Goal: Transaction & Acquisition: Purchase product/service

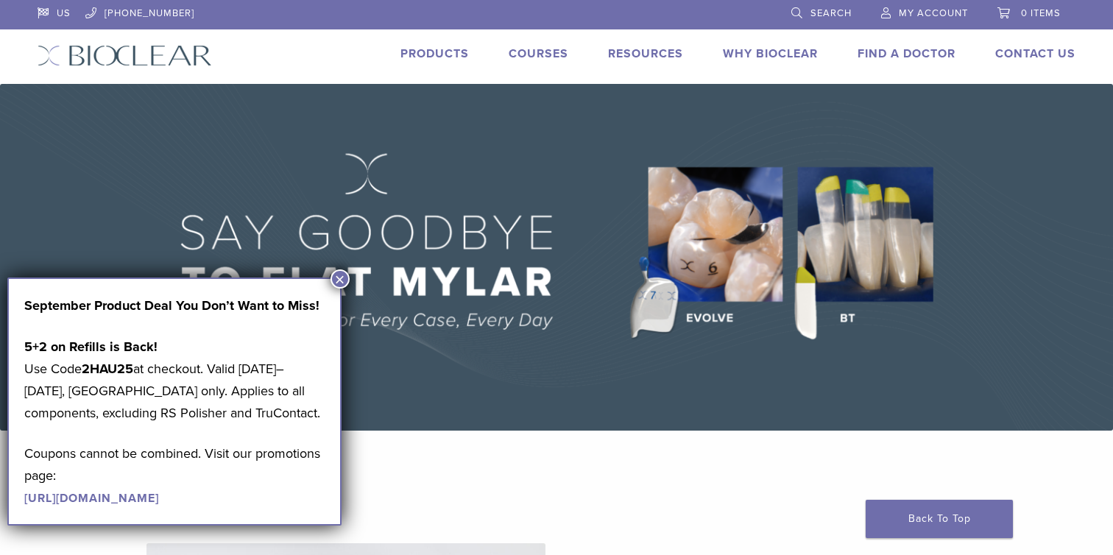
click at [337, 280] on button "×" at bounding box center [340, 278] width 19 height 19
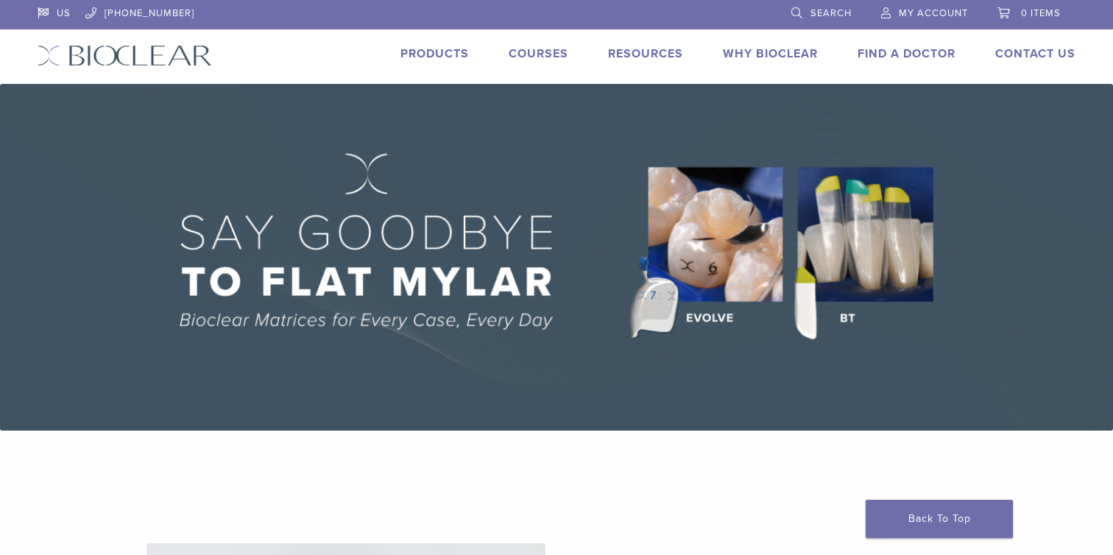
click at [432, 59] on link "Products" at bounding box center [434, 53] width 68 height 15
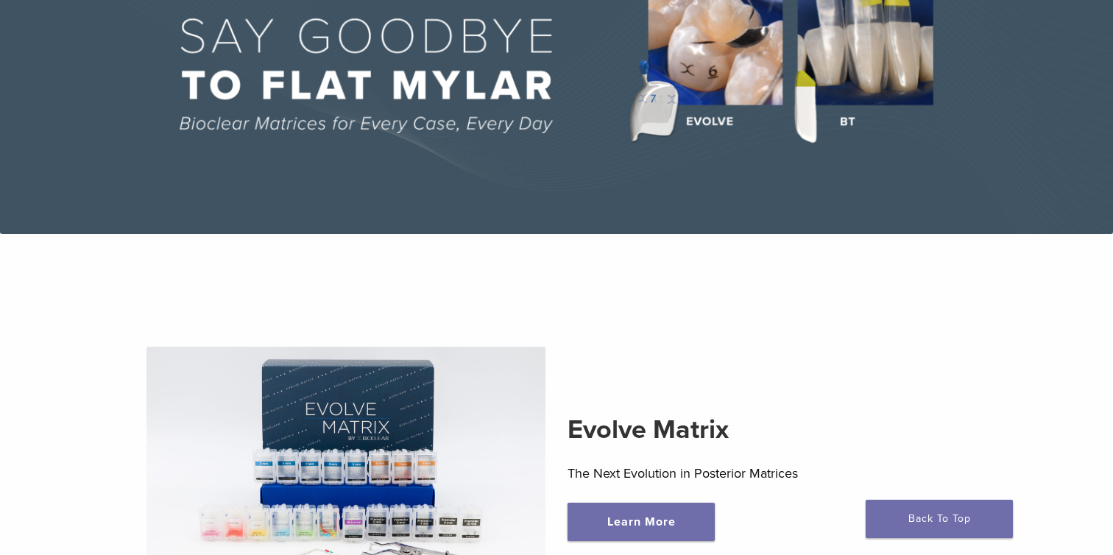
scroll to position [309, 0]
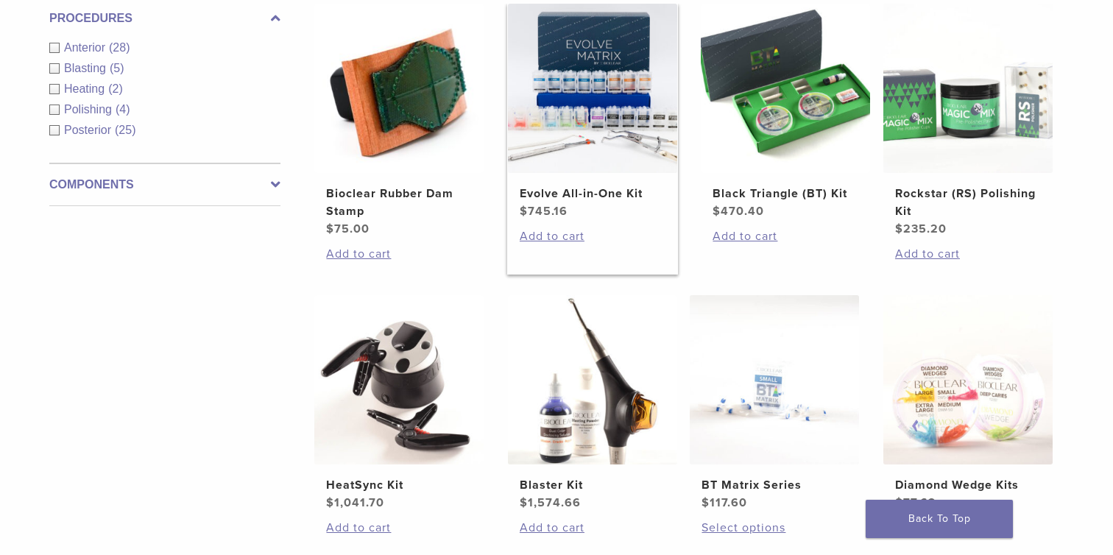
scroll to position [594, 0]
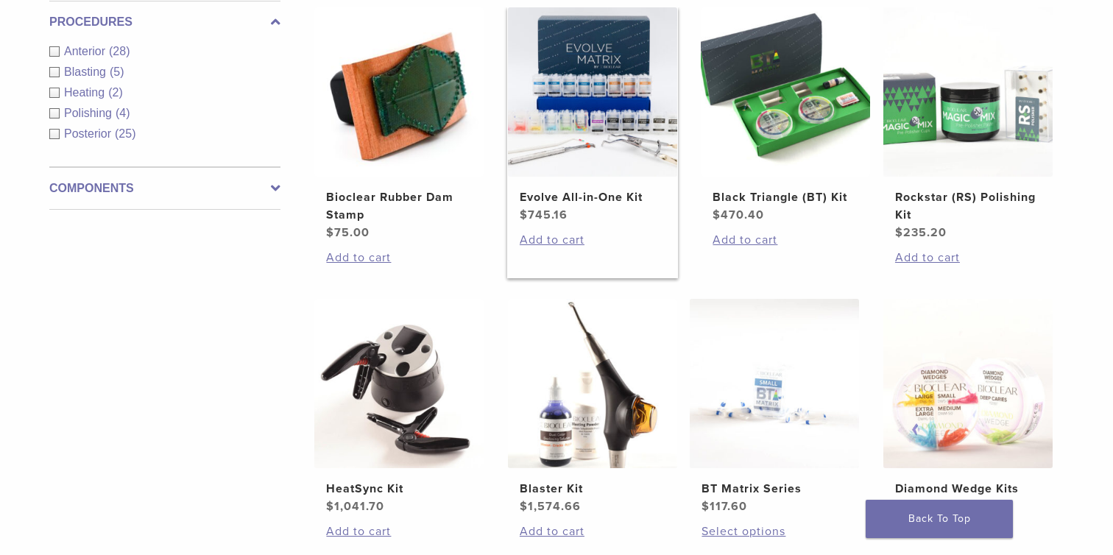
click at [576, 76] on img at bounding box center [592, 91] width 169 height 169
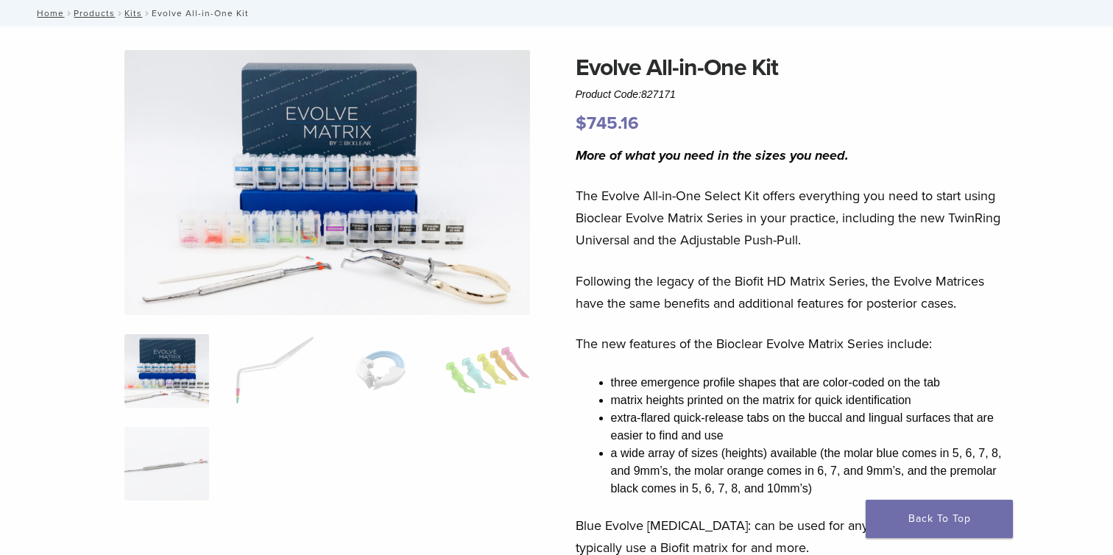
scroll to position [85, 0]
click at [238, 392] on img at bounding box center [273, 370] width 85 height 74
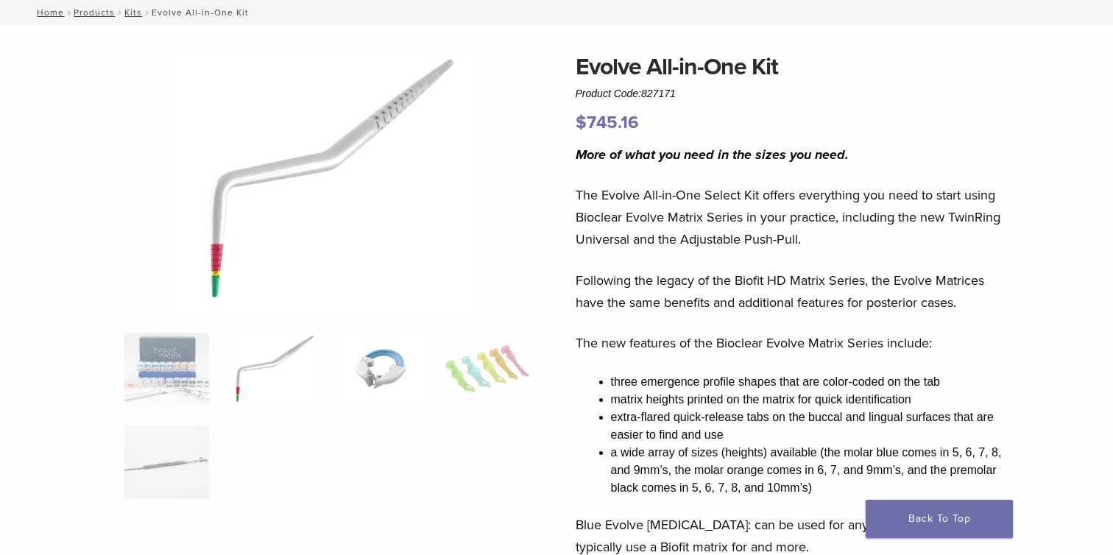
click at [363, 369] on img at bounding box center [380, 370] width 85 height 74
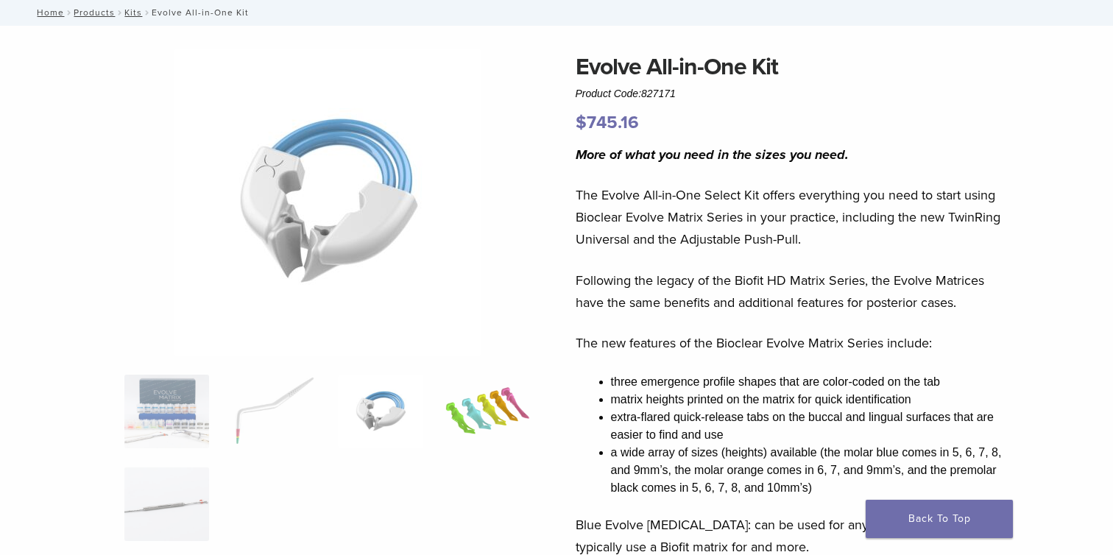
click at [460, 386] on img at bounding box center [487, 412] width 85 height 74
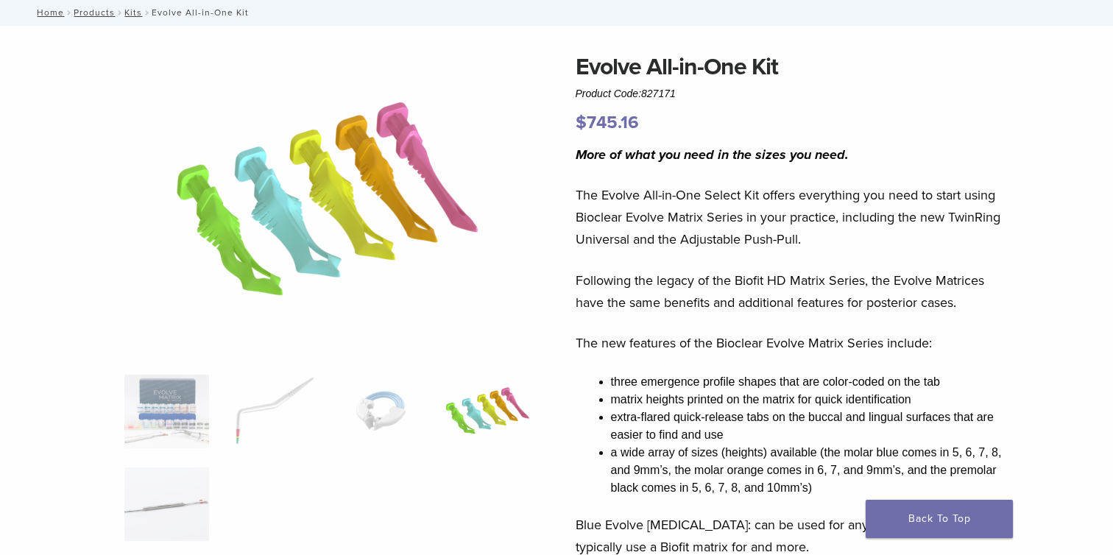
click at [192, 457] on ol at bounding box center [327, 468] width 428 height 186
click at [179, 484] on img at bounding box center [166, 504] width 85 height 74
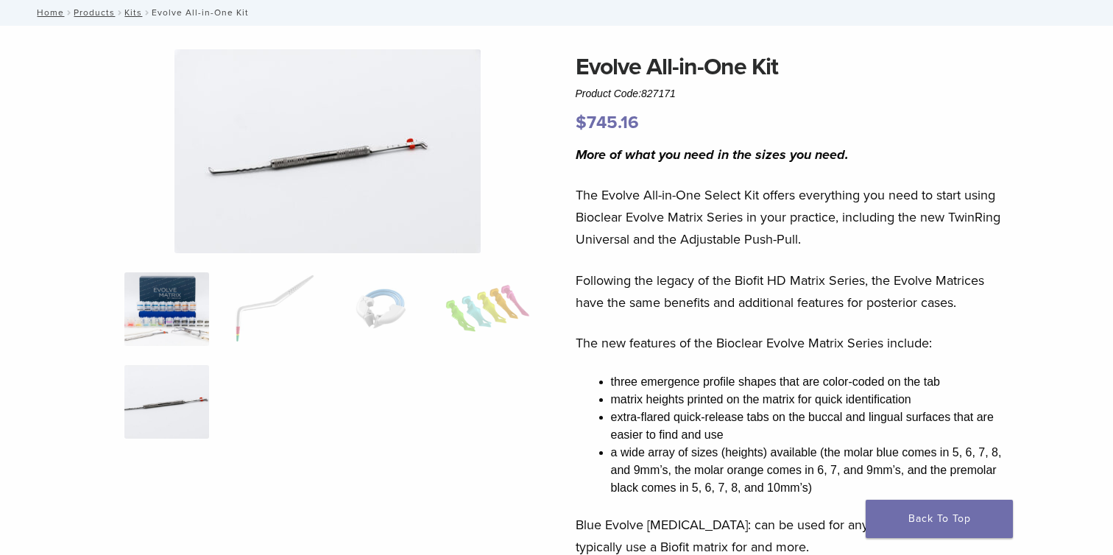
click at [191, 323] on img at bounding box center [166, 309] width 85 height 74
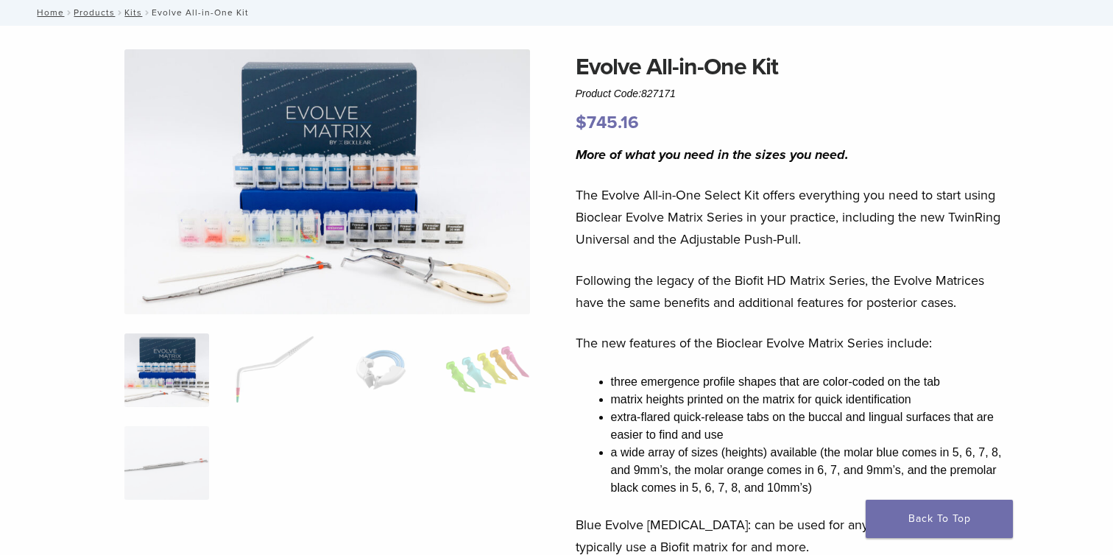
click at [235, 192] on img at bounding box center [327, 181] width 406 height 265
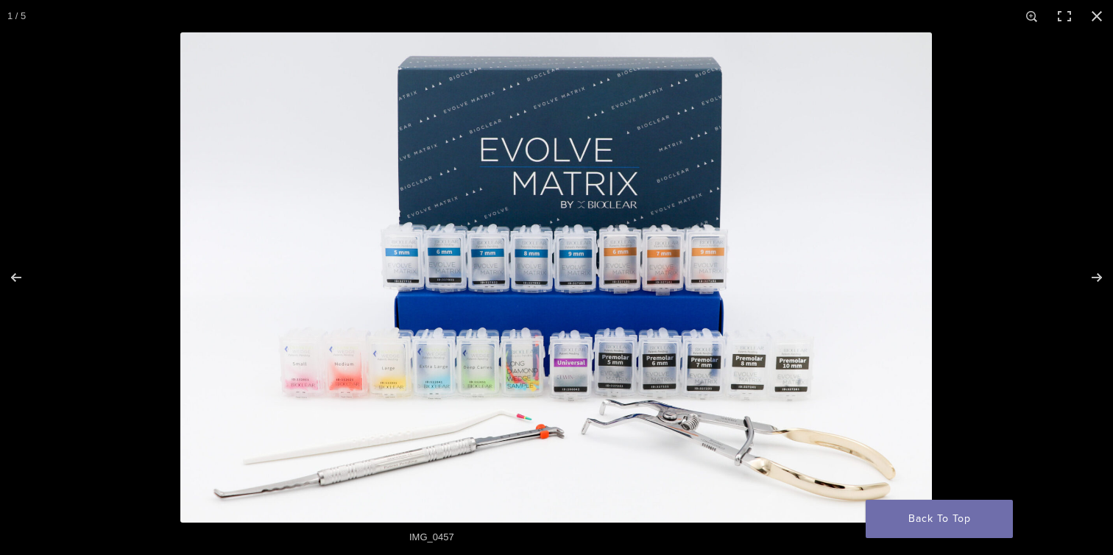
click at [497, 258] on img at bounding box center [556, 277] width 752 height 490
